Goal: Task Accomplishment & Management: Use online tool/utility

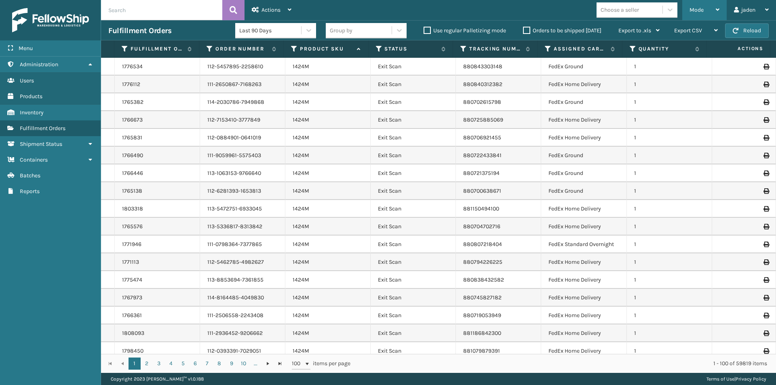
click at [693, 14] on div "Mode" at bounding box center [705, 10] width 30 height 20
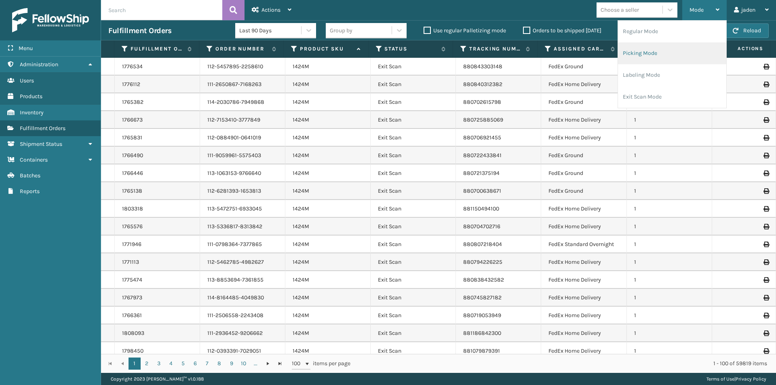
click at [683, 53] on li "Picking Mode" at bounding box center [672, 53] width 108 height 22
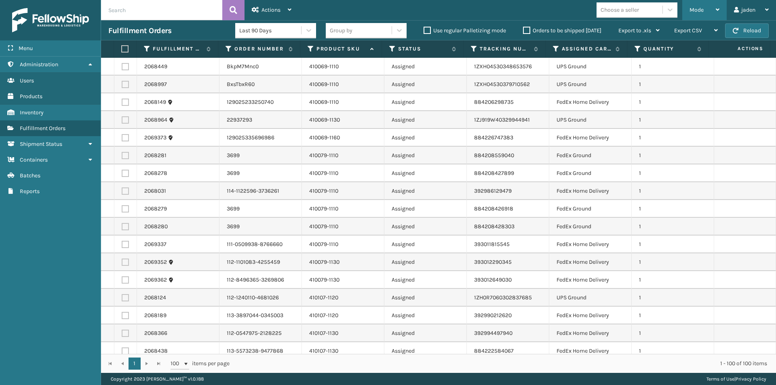
click at [701, 9] on span "Mode" at bounding box center [697, 9] width 14 height 7
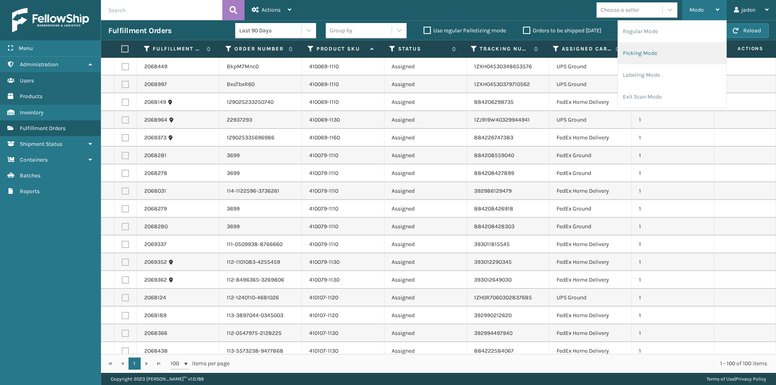
click at [674, 44] on li "Picking Mode" at bounding box center [672, 53] width 108 height 22
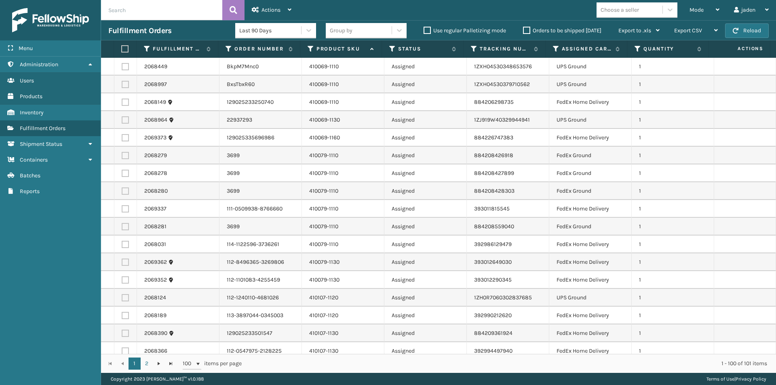
click at [127, 86] on label at bounding box center [125, 84] width 7 height 7
click at [122, 86] on input "checkbox" at bounding box center [122, 83] width 0 height 5
checkbox input "true"
click at [127, 66] on label at bounding box center [125, 66] width 7 height 7
click at [122, 66] on input "checkbox" at bounding box center [122, 65] width 0 height 5
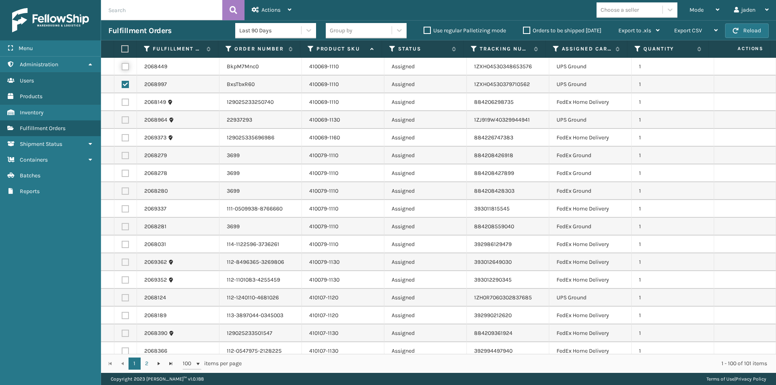
checkbox input "true"
click at [121, 119] on td at bounding box center [125, 120] width 23 height 18
click at [125, 119] on label at bounding box center [125, 119] width 7 height 7
click at [122, 119] on input "checkbox" at bounding box center [122, 118] width 0 height 5
checkbox input "true"
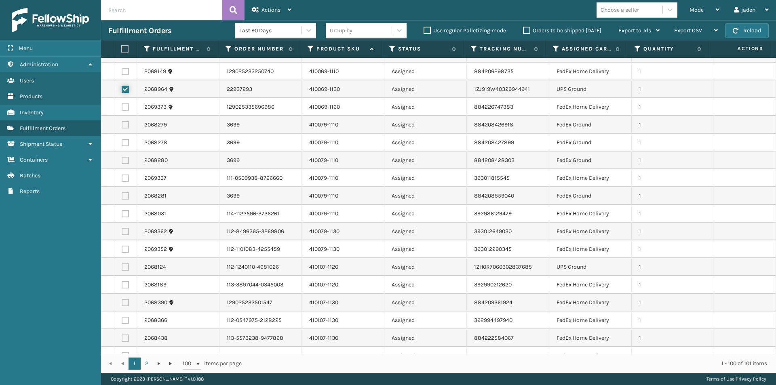
scroll to position [121, 0]
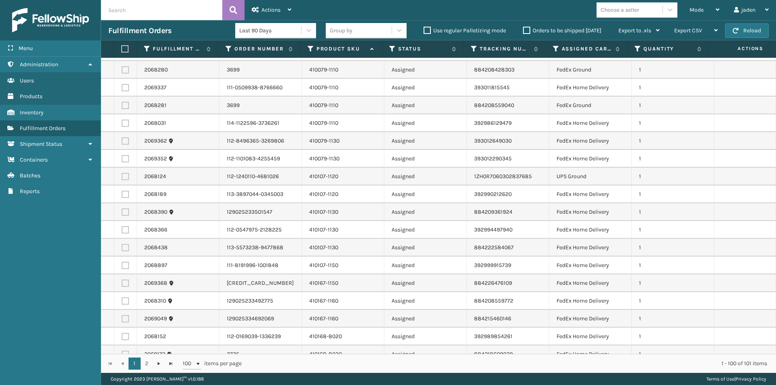
click at [125, 176] on label at bounding box center [125, 176] width 7 height 7
click at [122, 176] on input "checkbox" at bounding box center [122, 175] width 0 height 5
checkbox input "true"
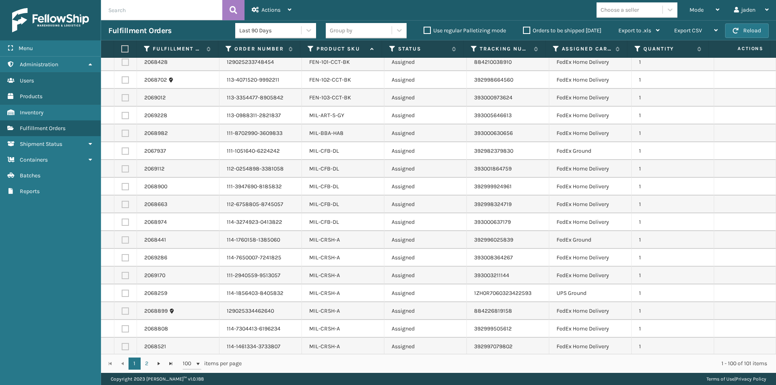
scroll to position [930, 0]
click at [125, 288] on label at bounding box center [125, 291] width 7 height 7
click at [122, 288] on input "checkbox" at bounding box center [122, 290] width 0 height 5
checkbox input "true"
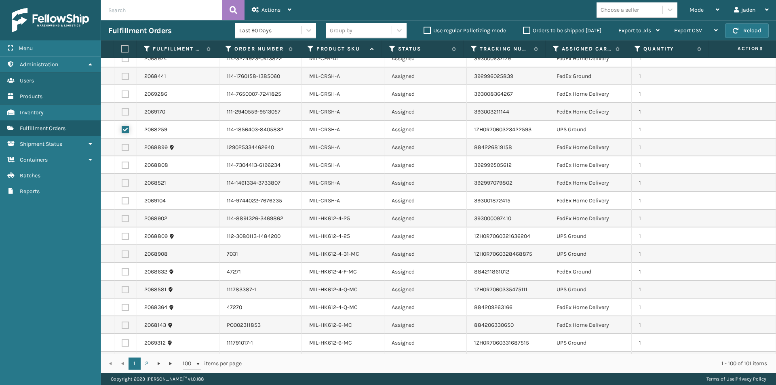
scroll to position [1132, 0]
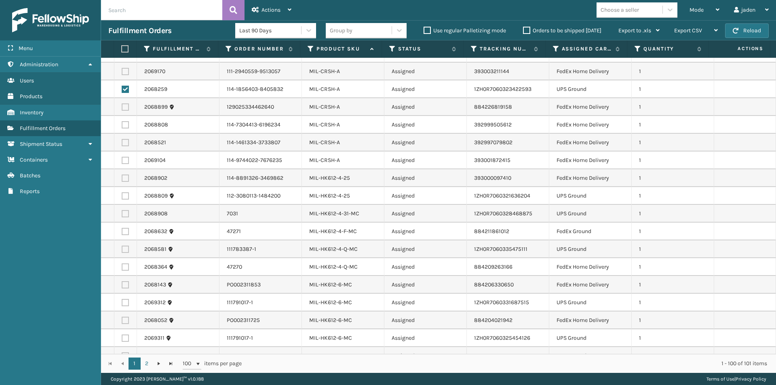
click at [124, 192] on label at bounding box center [125, 195] width 7 height 7
click at [122, 192] on input "checkbox" at bounding box center [122, 194] width 0 height 5
checkbox input "true"
click at [127, 210] on label at bounding box center [125, 213] width 7 height 7
click at [122, 210] on input "checkbox" at bounding box center [122, 212] width 0 height 5
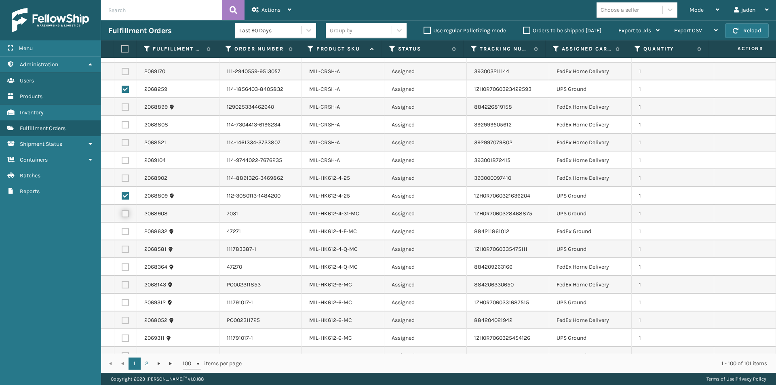
checkbox input "true"
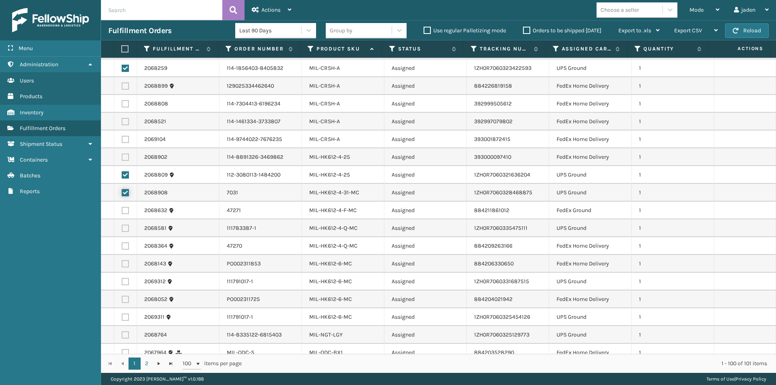
scroll to position [1173, 0]
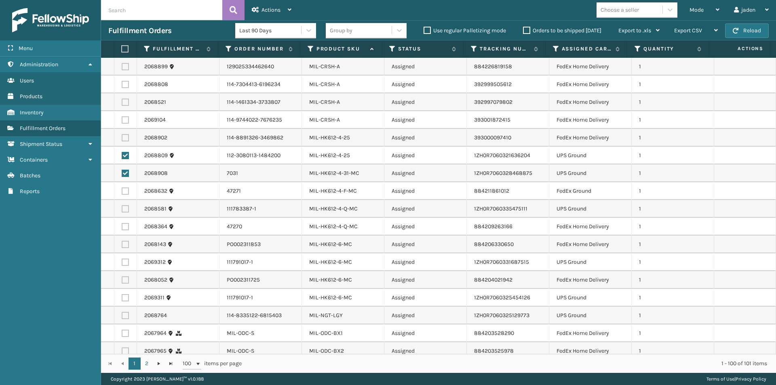
click at [125, 205] on label at bounding box center [125, 208] width 7 height 7
click at [122, 205] on input "checkbox" at bounding box center [122, 207] width 0 height 5
checkbox input "true"
click at [125, 259] on label at bounding box center [125, 262] width 7 height 7
click at [122, 259] on input "checkbox" at bounding box center [122, 261] width 0 height 5
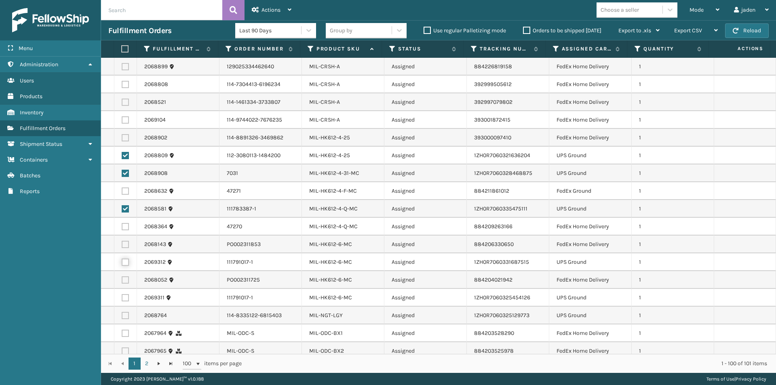
checkbox input "true"
click at [127, 294] on label at bounding box center [125, 297] width 7 height 7
click at [122, 294] on input "checkbox" at bounding box center [122, 296] width 0 height 5
checkbox input "true"
click at [125, 312] on label at bounding box center [125, 315] width 7 height 7
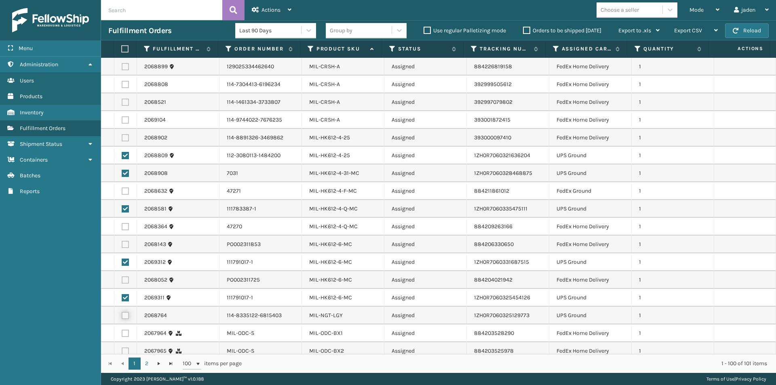
click at [122, 312] on input "checkbox" at bounding box center [122, 314] width 0 height 5
checkbox input "true"
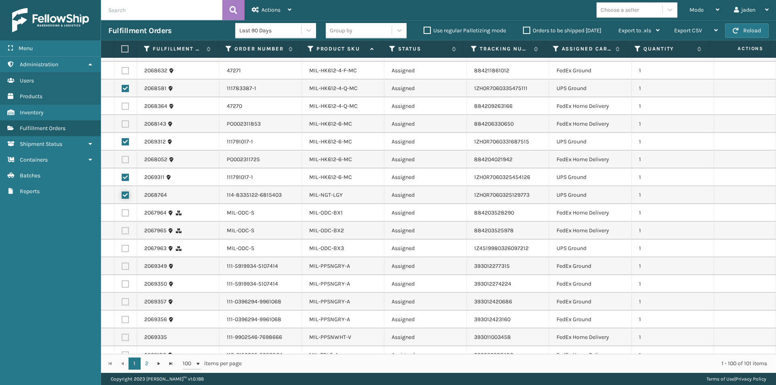
scroll to position [1294, 0]
click at [128, 244] on label at bounding box center [125, 247] width 7 height 7
click at [122, 244] on input "checkbox" at bounding box center [122, 246] width 0 height 5
checkbox input "true"
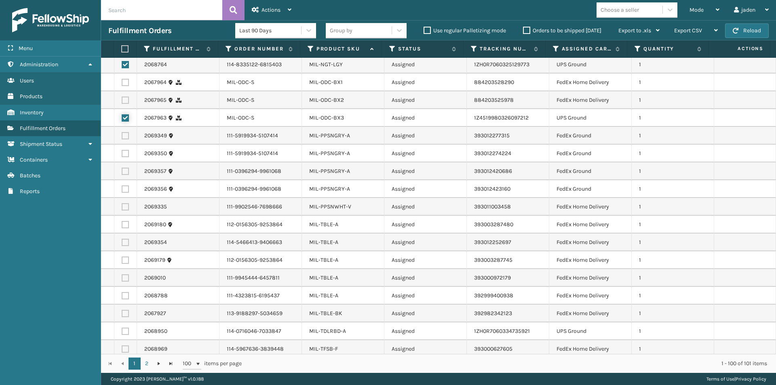
scroll to position [1456, 0]
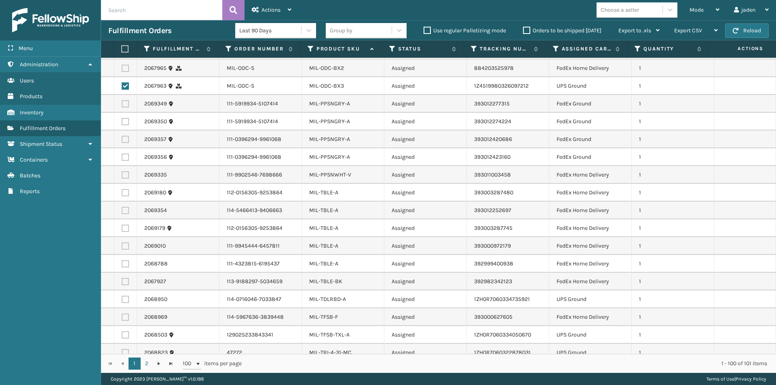
click at [127, 296] on label at bounding box center [125, 299] width 7 height 7
click at [122, 296] on input "checkbox" at bounding box center [122, 298] width 0 height 5
checkbox input "true"
click at [125, 332] on label at bounding box center [125, 335] width 7 height 7
click at [122, 332] on input "checkbox" at bounding box center [122, 334] width 0 height 5
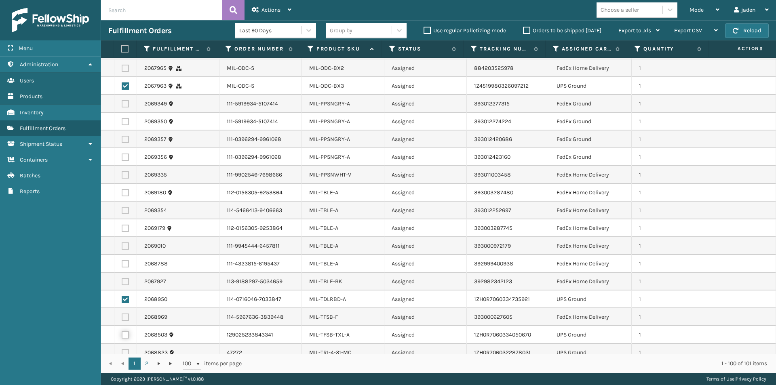
checkbox input "true"
click at [125, 349] on label at bounding box center [125, 352] width 7 height 7
click at [122, 349] on input "checkbox" at bounding box center [122, 351] width 0 height 5
checkbox input "true"
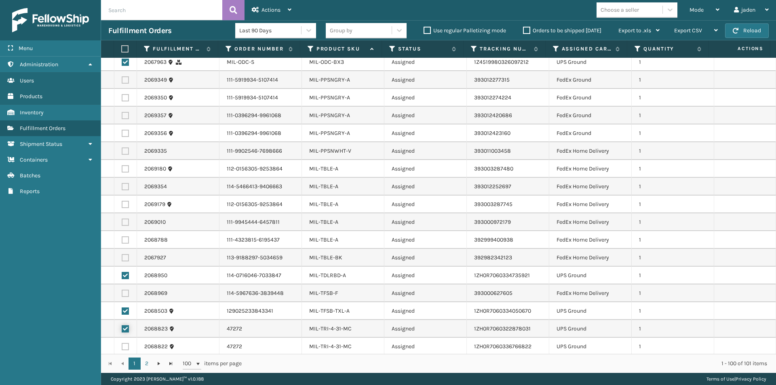
scroll to position [1483, 0]
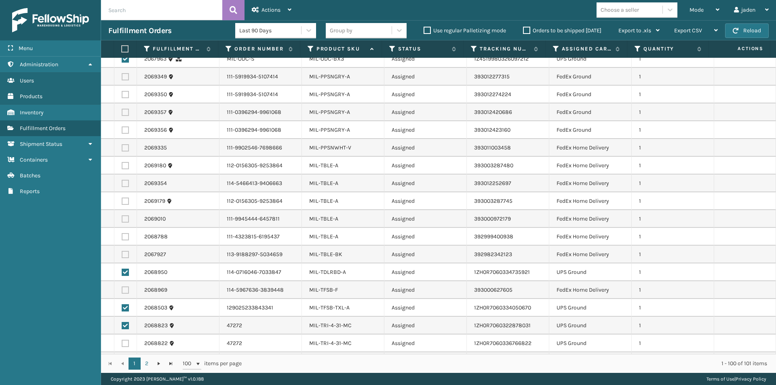
click at [125, 340] on label at bounding box center [125, 343] width 7 height 7
click at [122, 340] on input "checkbox" at bounding box center [122, 342] width 0 height 5
checkbox input "true"
click at [257, 7] on icon at bounding box center [255, 10] width 7 height 6
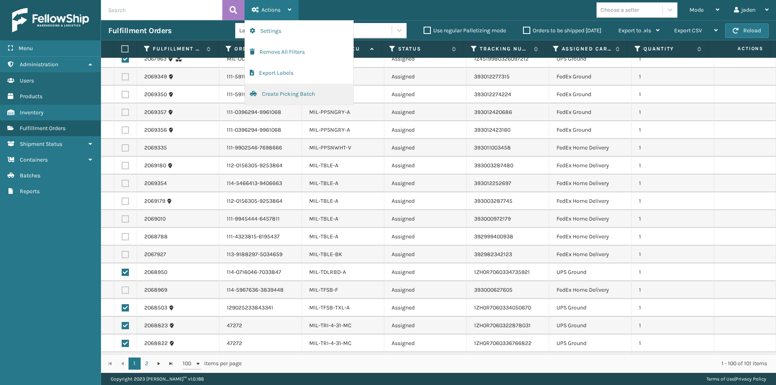
click at [279, 93] on button "Create Picking Batch" at bounding box center [299, 94] width 108 height 21
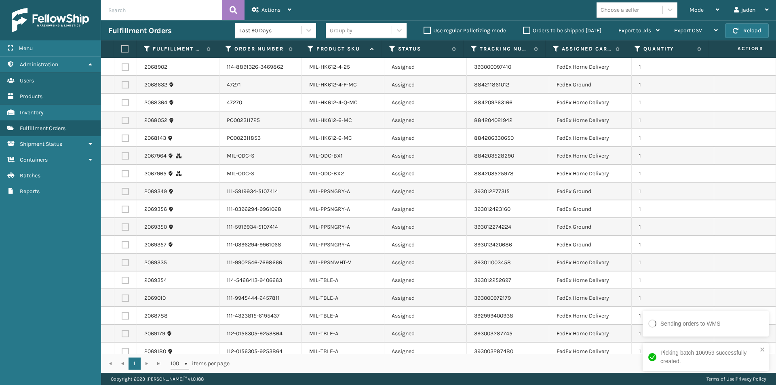
scroll to position [1216, 0]
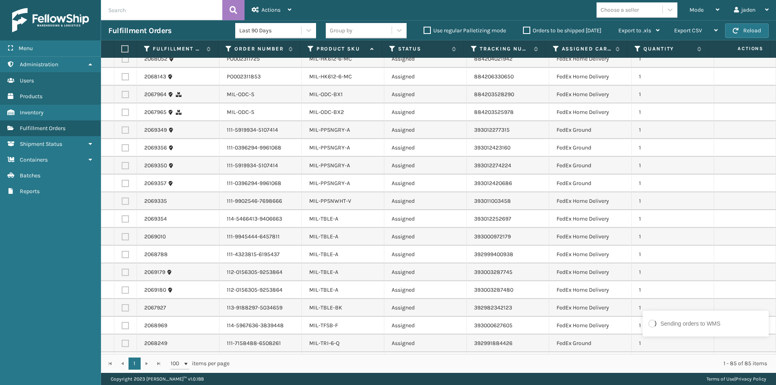
click at [125, 127] on label at bounding box center [125, 130] width 7 height 7
click at [122, 127] on input "checkbox" at bounding box center [122, 129] width 0 height 5
checkbox input "true"
click at [127, 144] on label at bounding box center [125, 147] width 7 height 7
click at [122, 144] on input "checkbox" at bounding box center [122, 146] width 0 height 5
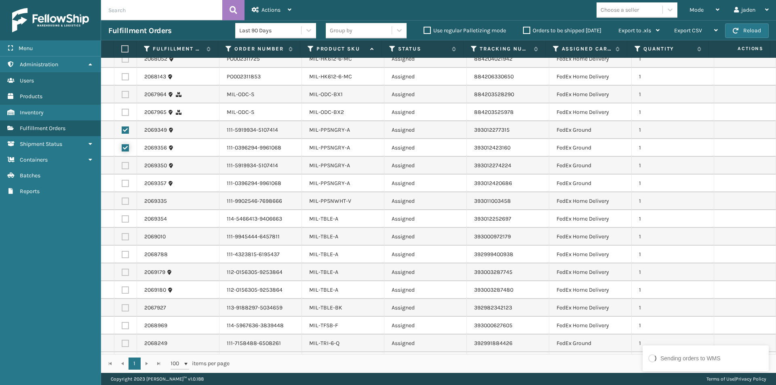
checkbox input "true"
click at [127, 162] on label at bounding box center [125, 165] width 7 height 7
click at [122, 162] on input "checkbox" at bounding box center [122, 164] width 0 height 5
checkbox input "true"
click at [123, 180] on label at bounding box center [125, 183] width 7 height 7
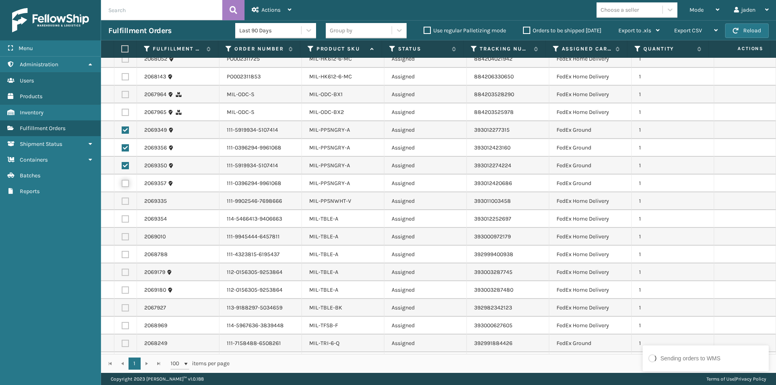
click at [122, 180] on input "checkbox" at bounding box center [122, 182] width 0 height 5
checkbox input "true"
click at [126, 198] on label at bounding box center [125, 201] width 7 height 7
click at [122, 198] on input "checkbox" at bounding box center [122, 200] width 0 height 5
checkbox input "true"
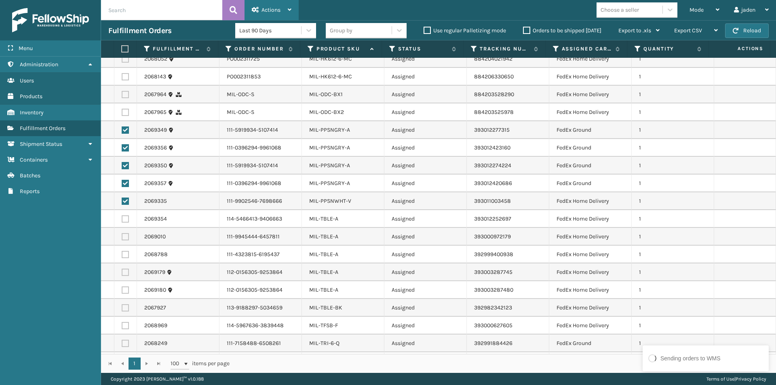
click at [275, 14] on div "Actions" at bounding box center [272, 10] width 40 height 20
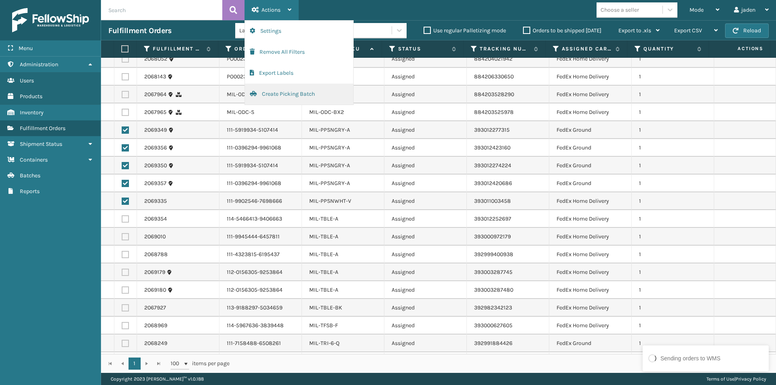
click at [295, 91] on button "Create Picking Batch" at bounding box center [299, 94] width 108 height 21
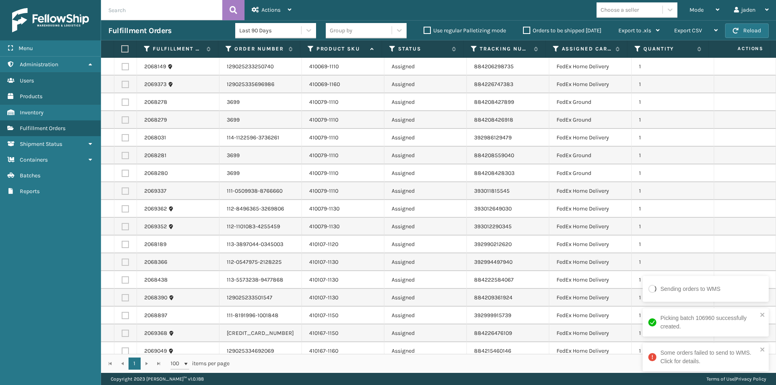
click at [127, 52] on label at bounding box center [123, 48] width 5 height 7
click at [122, 52] on input "checkbox" at bounding box center [121, 49] width 0 height 5
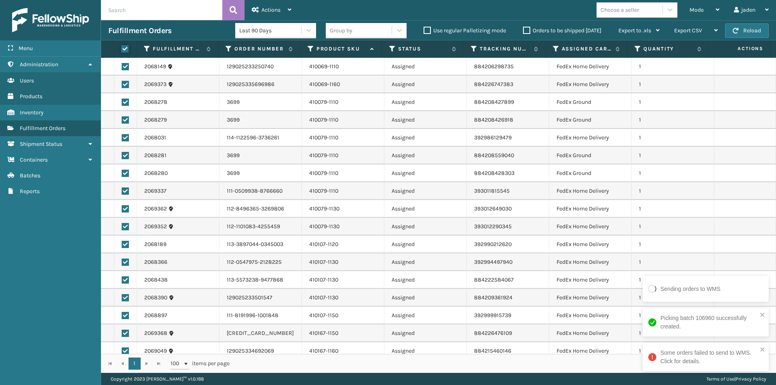
checkbox input "true"
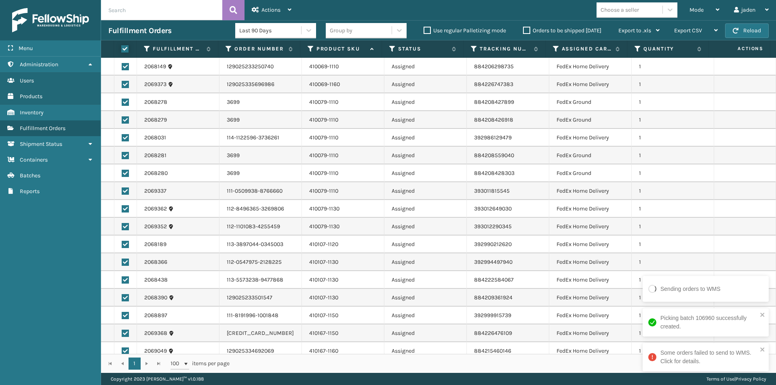
checkbox input "true"
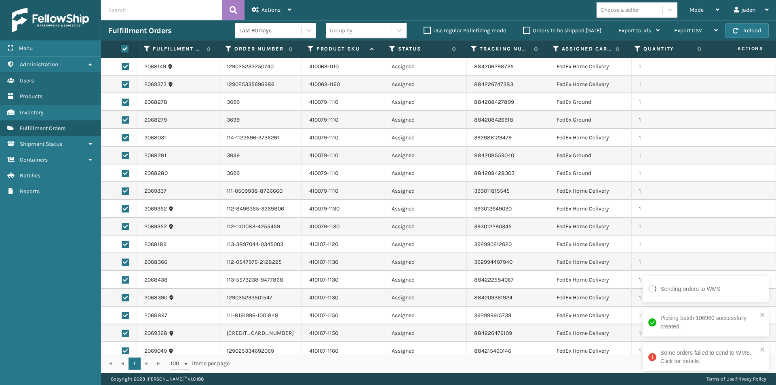
checkbox input "true"
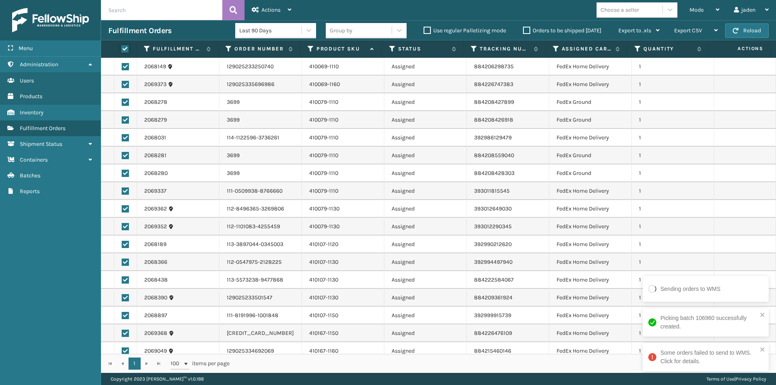
checkbox input "true"
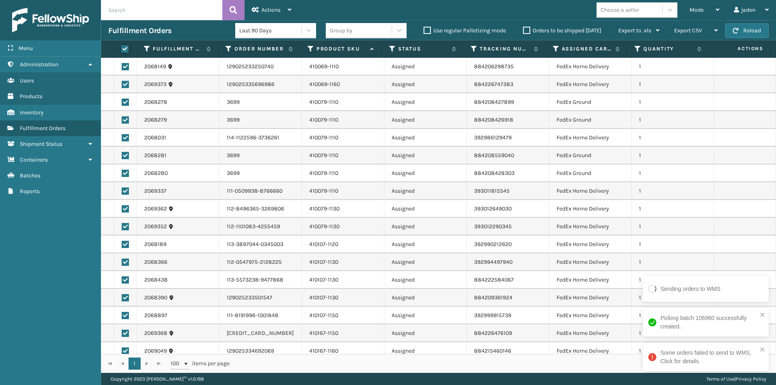
checkbox input "true"
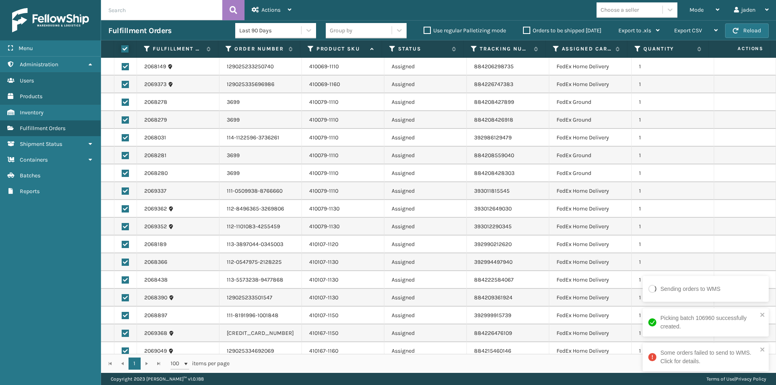
checkbox input "true"
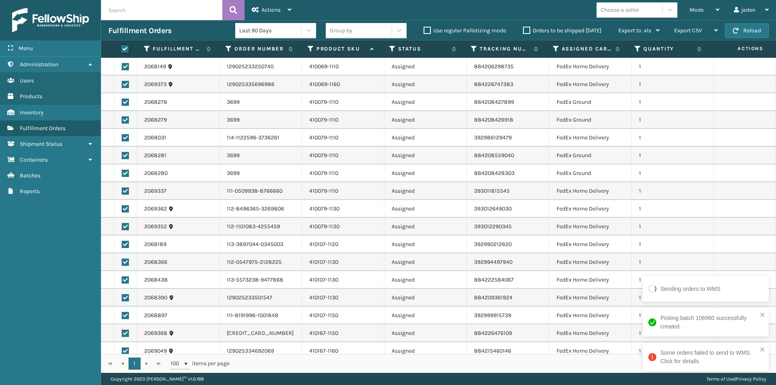
checkbox input "true"
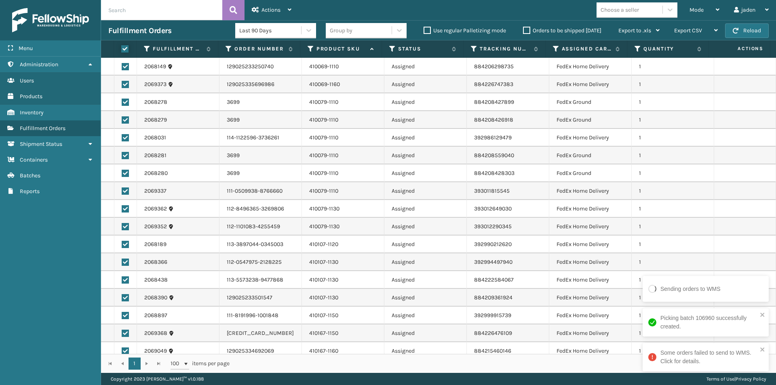
checkbox input "true"
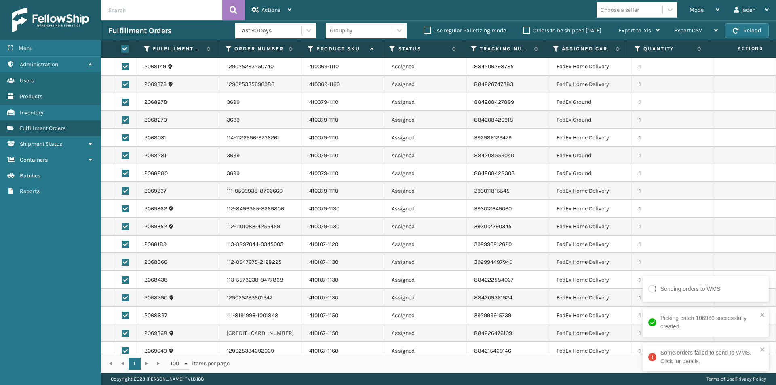
checkbox input "true"
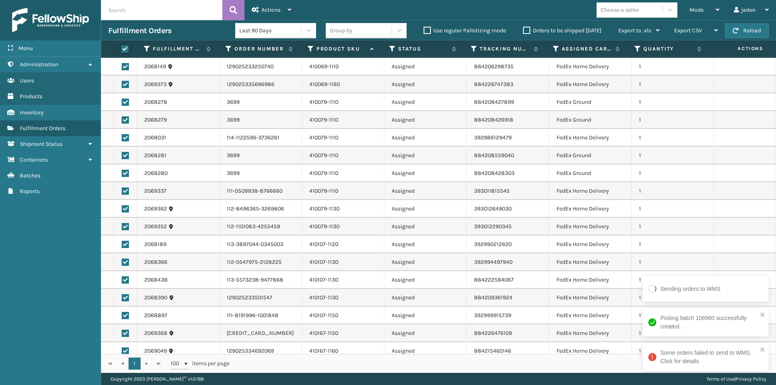
checkbox input "true"
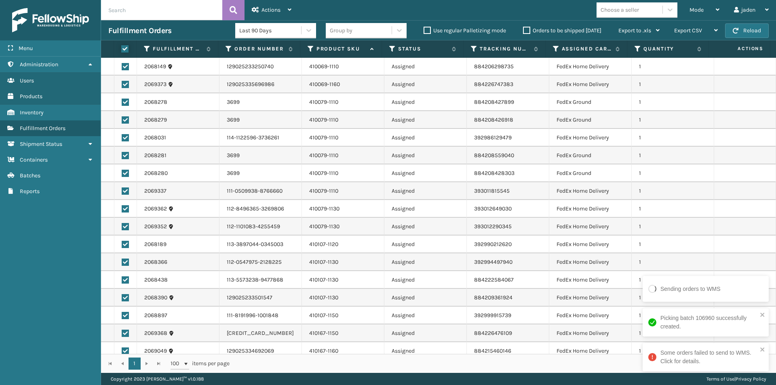
checkbox input "true"
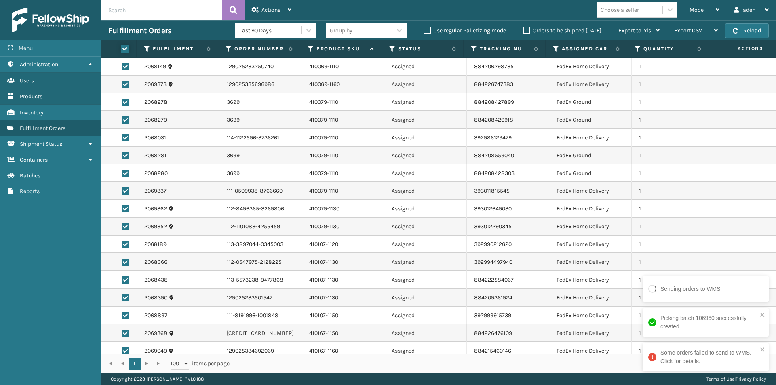
checkbox input "true"
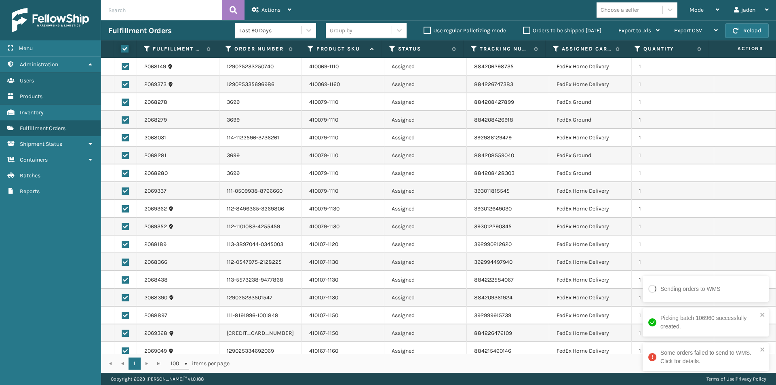
checkbox input "true"
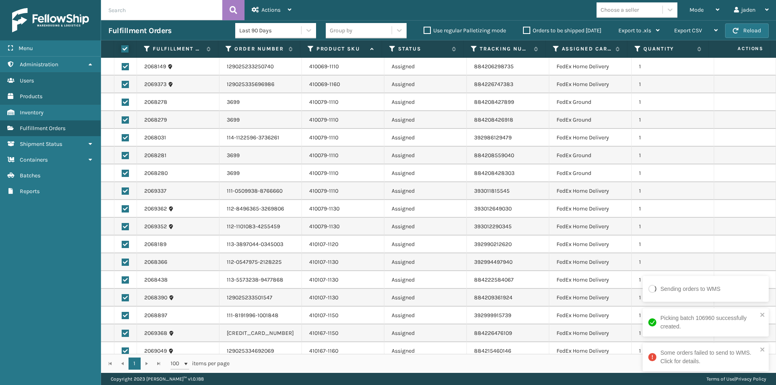
checkbox input "true"
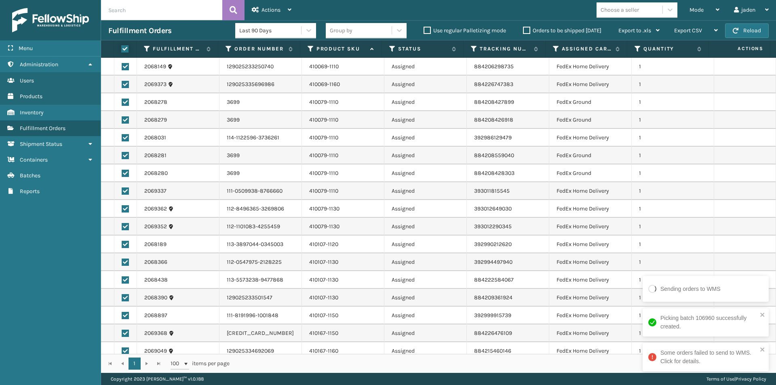
checkbox input "true"
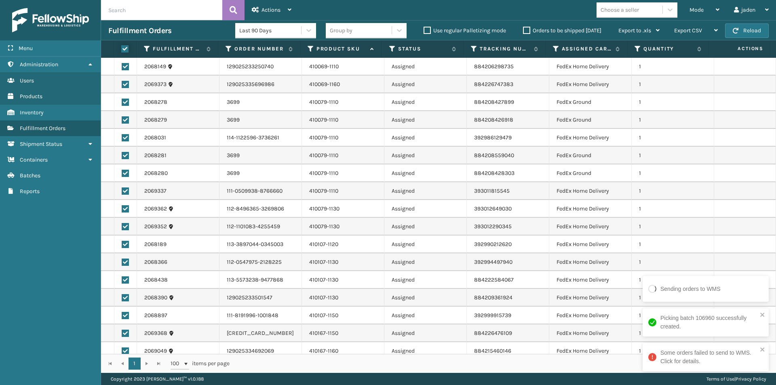
checkbox input "true"
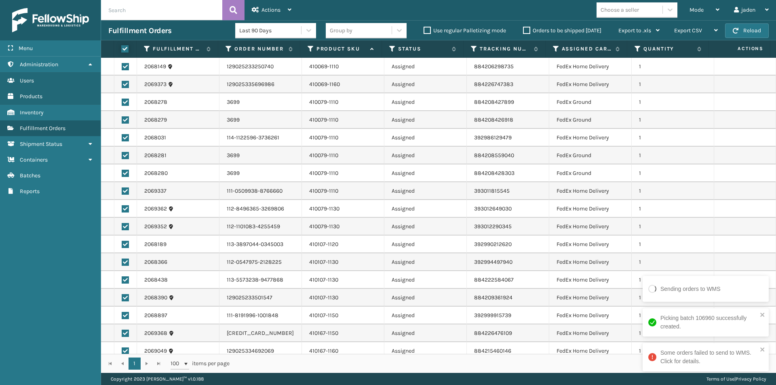
checkbox input "true"
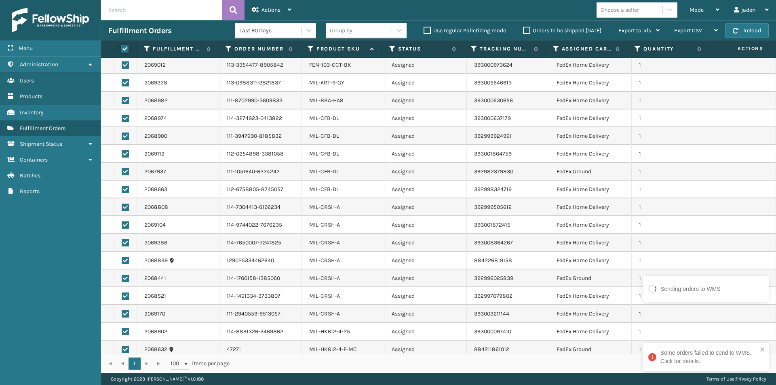
scroll to position [1127, 0]
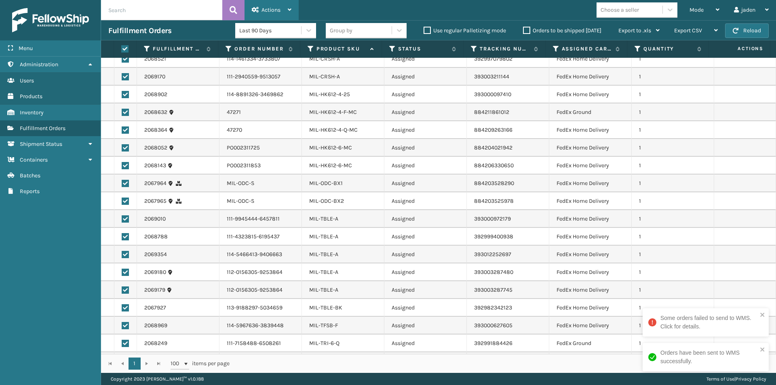
click at [271, 10] on span "Actions" at bounding box center [271, 9] width 19 height 7
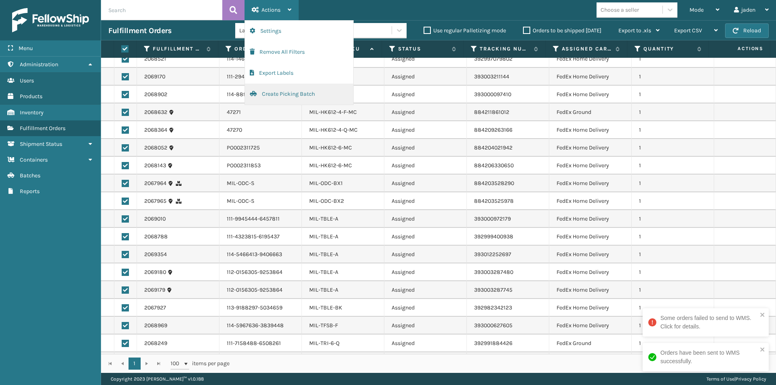
click at [275, 94] on button "Create Picking Batch" at bounding box center [299, 94] width 108 height 21
